Goal: Task Accomplishment & Management: Complete application form

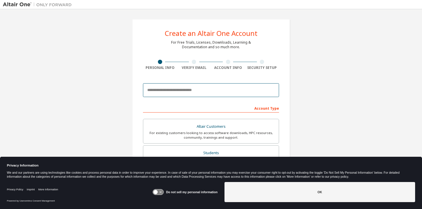
click at [190, 84] on input "email" at bounding box center [211, 90] width 136 height 14
type input "**********"
type input "*****"
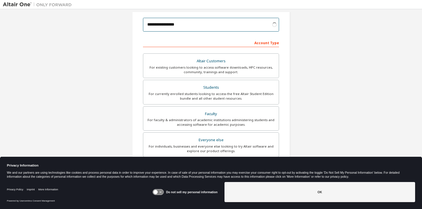
scroll to position [67, 0]
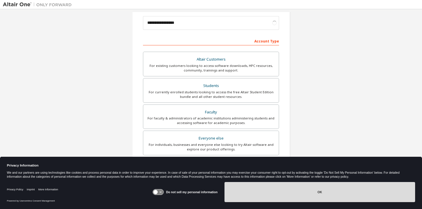
click at [282, 194] on button "OK" at bounding box center [319, 192] width 190 height 20
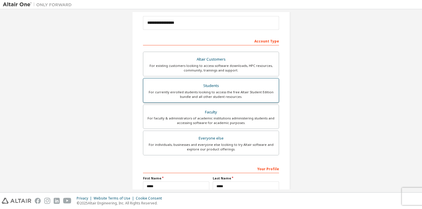
click at [227, 94] on div "For currently enrolled students looking to access the free Altair Student Editi…" at bounding box center [211, 94] width 128 height 9
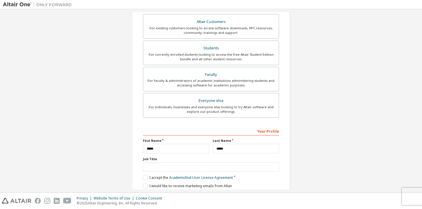
scroll to position [126, 0]
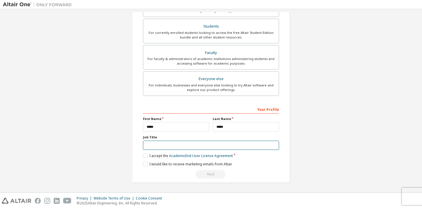
click at [206, 148] on input "text" at bounding box center [211, 145] width 136 height 9
click at [150, 155] on label "I accept the Academic End-User License Agreement" at bounding box center [188, 155] width 90 height 5
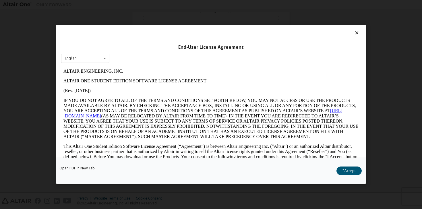
scroll to position [0, 0]
click at [350, 169] on button "I Accept" at bounding box center [348, 171] width 25 height 9
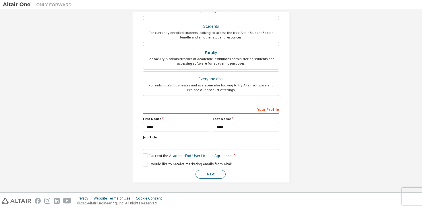
click at [213, 174] on button "Next" at bounding box center [210, 174] width 30 height 9
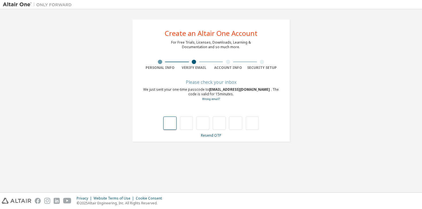
type input "*"
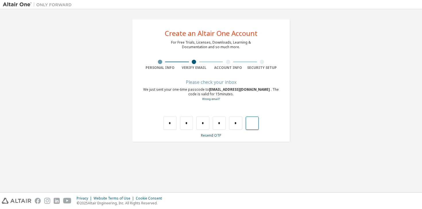
type input "*"
